Goal: Submit feedback/report problem: Provide input to the site owners about the experience or issues

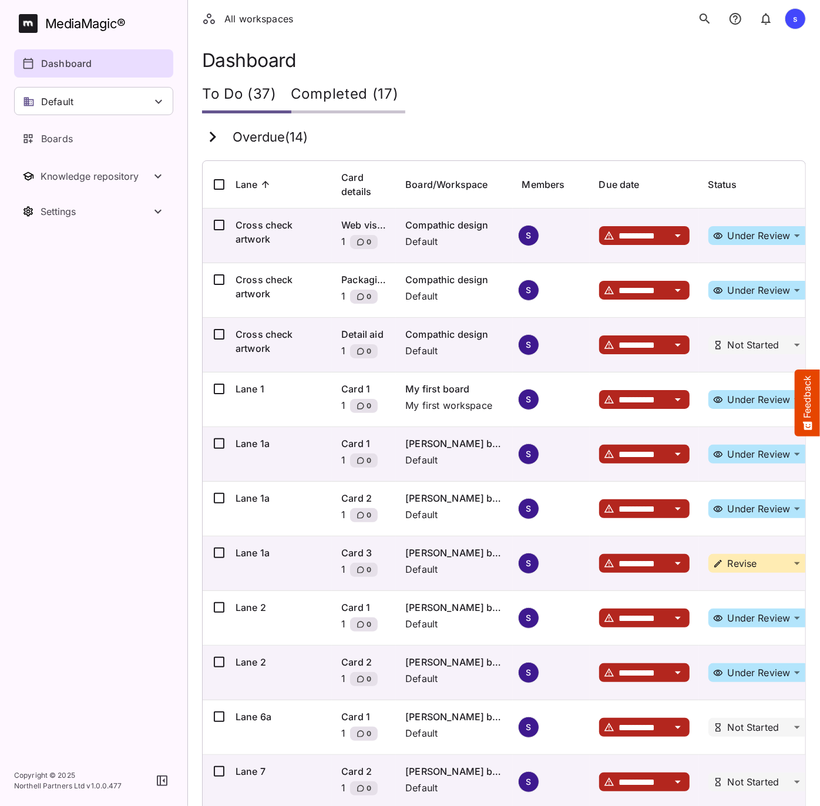
click at [814, 391] on button "Feedback" at bounding box center [807, 403] width 25 height 67
click at [809, 397] on button "Feedback" at bounding box center [807, 403] width 25 height 67
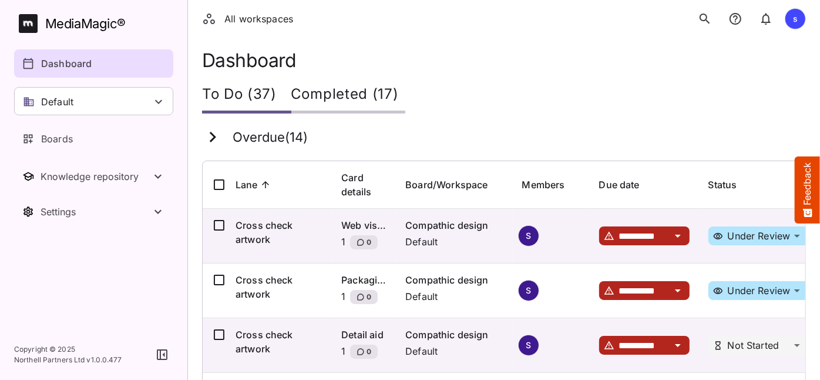
click at [811, 194] on button "Feedback" at bounding box center [807, 189] width 25 height 67
click at [804, 185] on button "Feedback" at bounding box center [807, 189] width 25 height 67
click at [807, 185] on button "Feedback" at bounding box center [807, 189] width 25 height 67
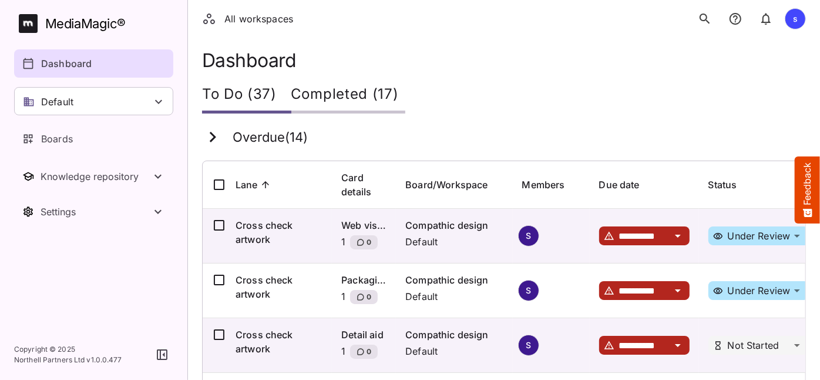
click at [807, 185] on button "Feedback" at bounding box center [807, 189] width 25 height 67
click at [802, 189] on button "Feedback" at bounding box center [807, 189] width 25 height 67
